Goal: Information Seeking & Learning: Learn about a topic

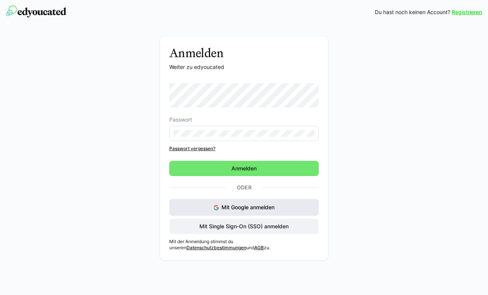
click at [232, 208] on span "Mit Google anmelden" at bounding box center [247, 207] width 53 height 6
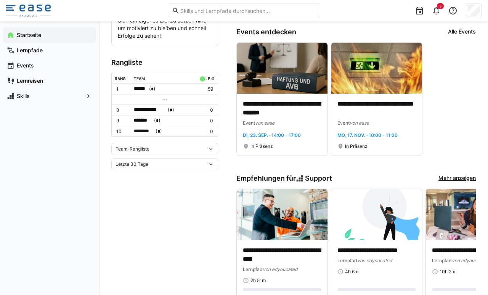
scroll to position [230, 0]
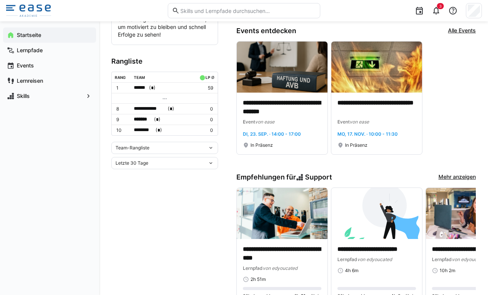
click at [149, 151] on div "Team-Rangliste" at bounding box center [164, 148] width 107 height 12
click at [154, 176] on div "Individuelle Rangliste" at bounding box center [165, 176] width 98 height 6
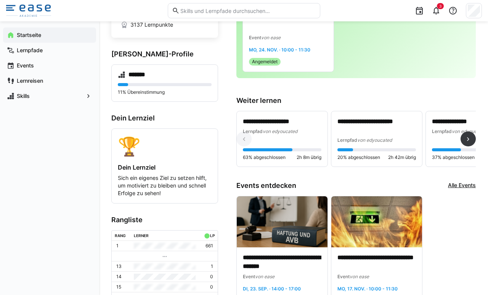
scroll to position [82, 0]
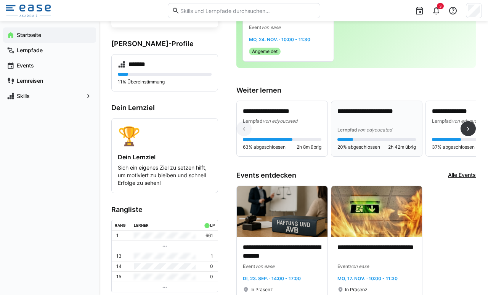
click at [395, 130] on div "Lernpfad von edyoucated" at bounding box center [376, 130] width 79 height 8
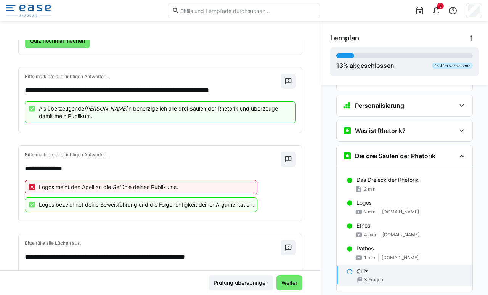
scroll to position [168, 0]
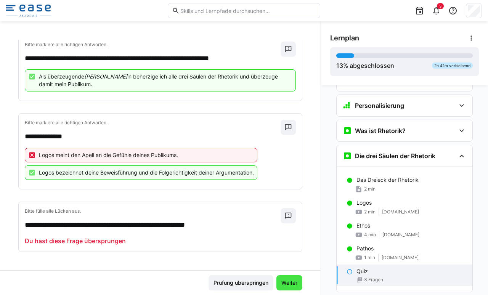
click at [286, 282] on span "Weiter" at bounding box center [289, 283] width 18 height 8
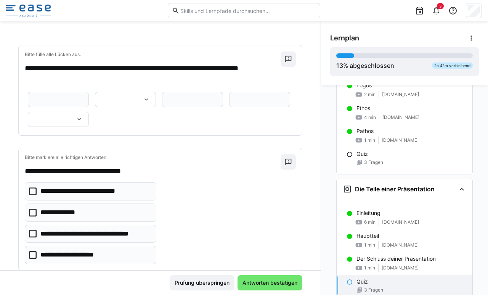
scroll to position [156, 0]
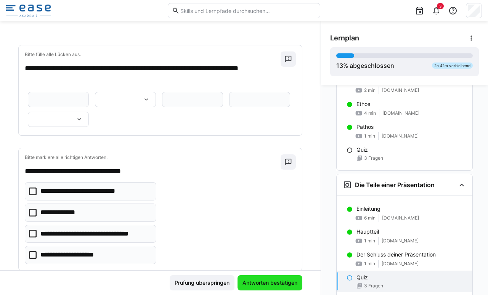
click at [266, 281] on span "Antworten bestätigen" at bounding box center [269, 283] width 57 height 8
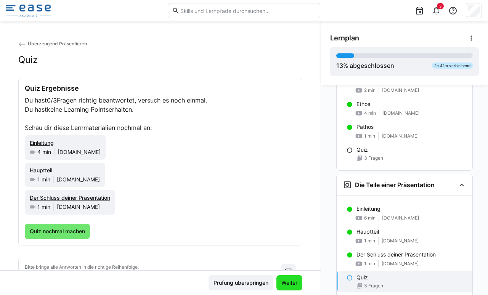
click at [280, 281] on span "Weiter" at bounding box center [289, 283] width 18 height 8
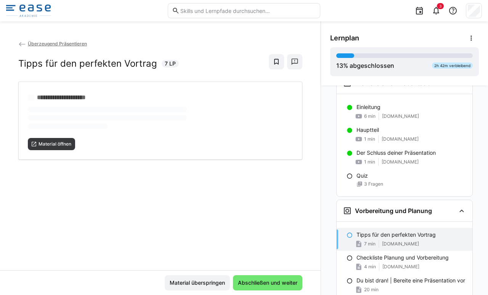
scroll to position [258, 0]
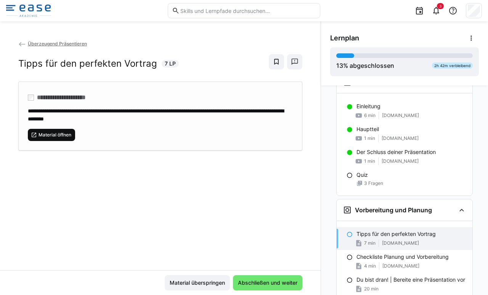
click at [38, 131] on span "Material öffnen" at bounding box center [51, 135] width 47 height 12
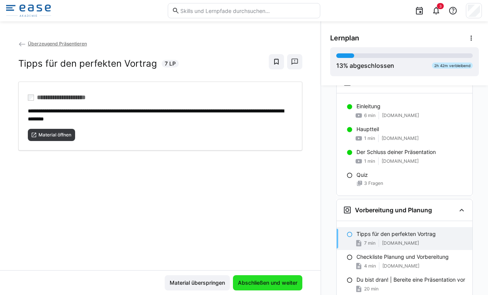
click at [260, 280] on span "Abschließen und weiter" at bounding box center [268, 283] width 62 height 8
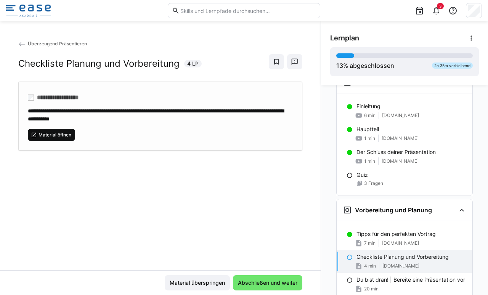
click at [71, 134] on span "Material öffnen" at bounding box center [55, 135] width 34 height 6
